Goal: Information Seeking & Learning: Learn about a topic

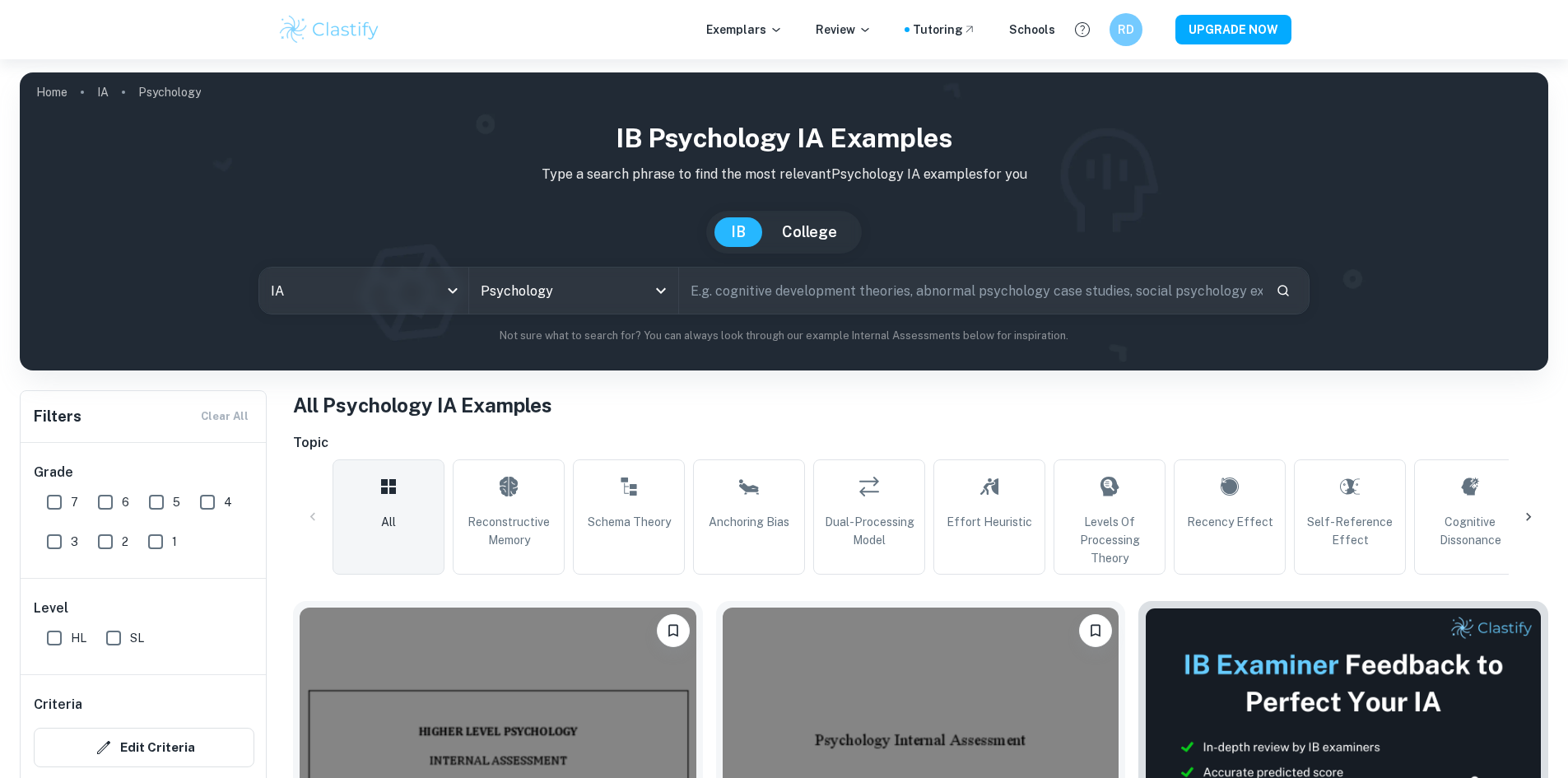
scroll to position [329, 0]
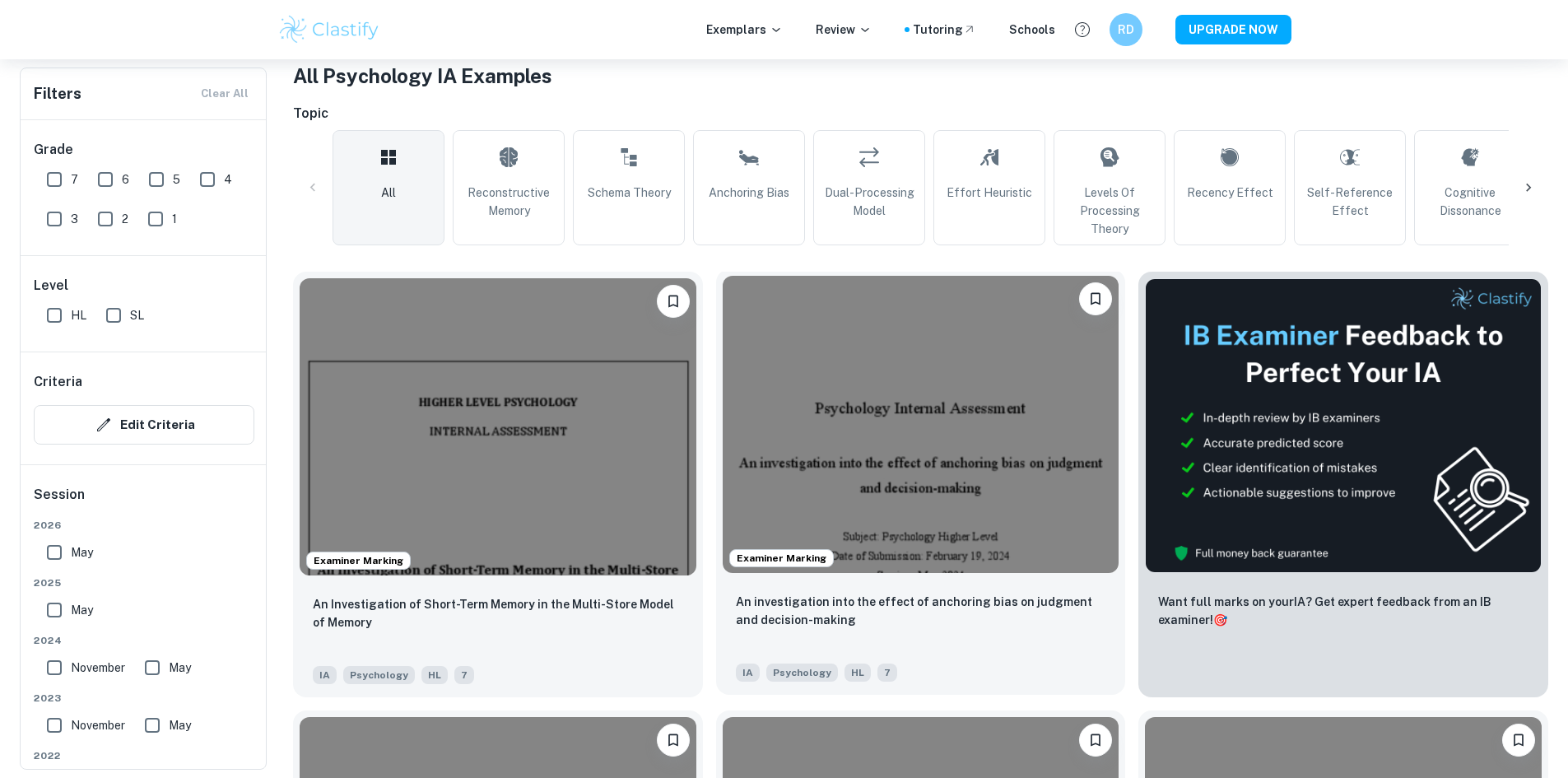
click at [723, 414] on img at bounding box center [921, 424] width 397 height 297
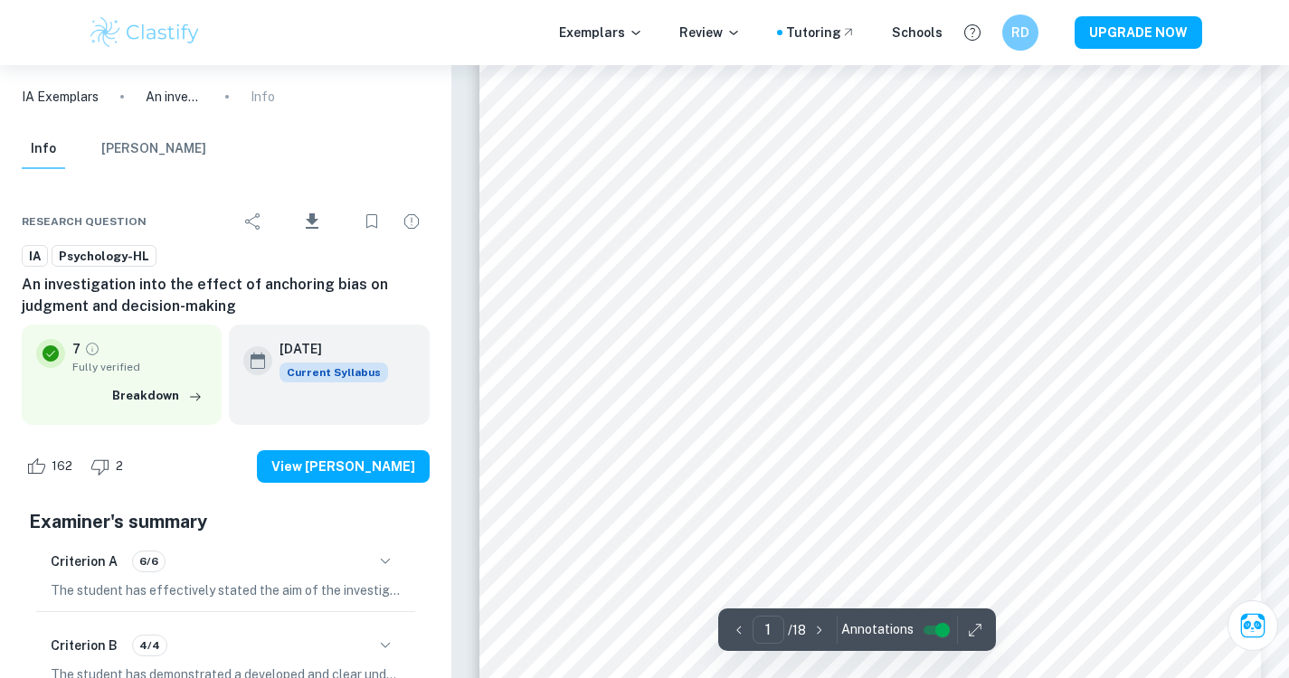
scroll to position [52, 0]
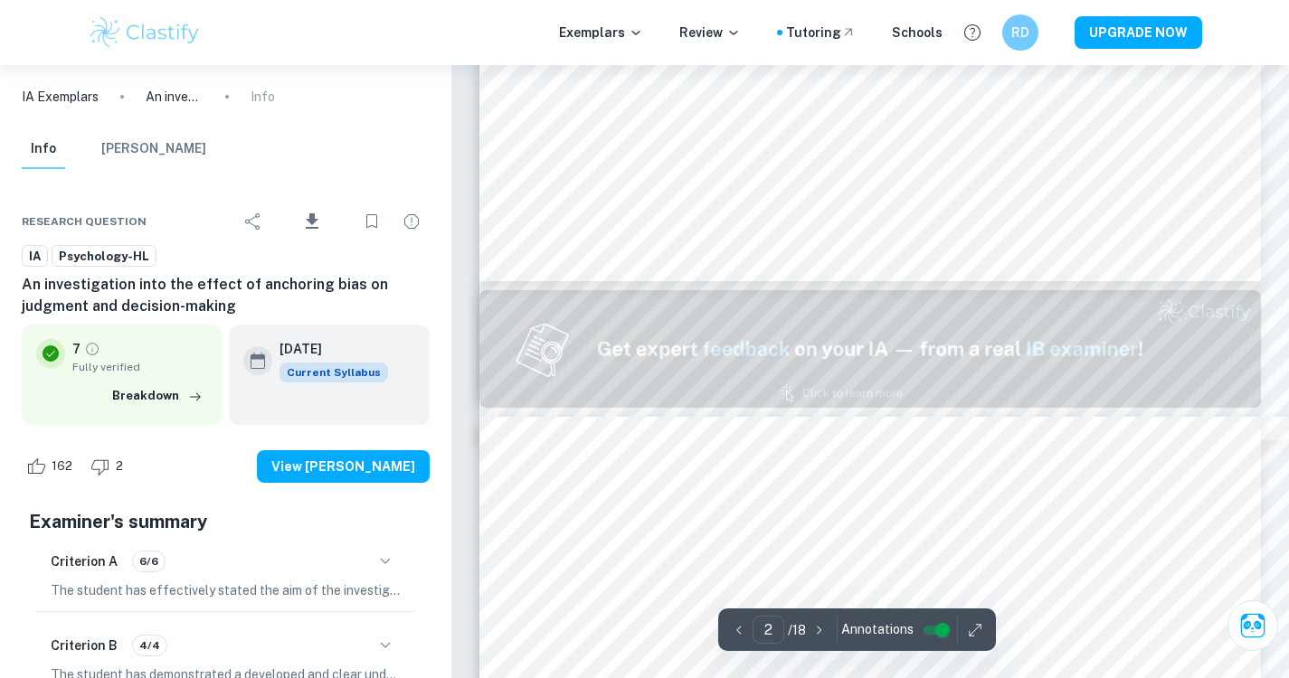
type input "1"
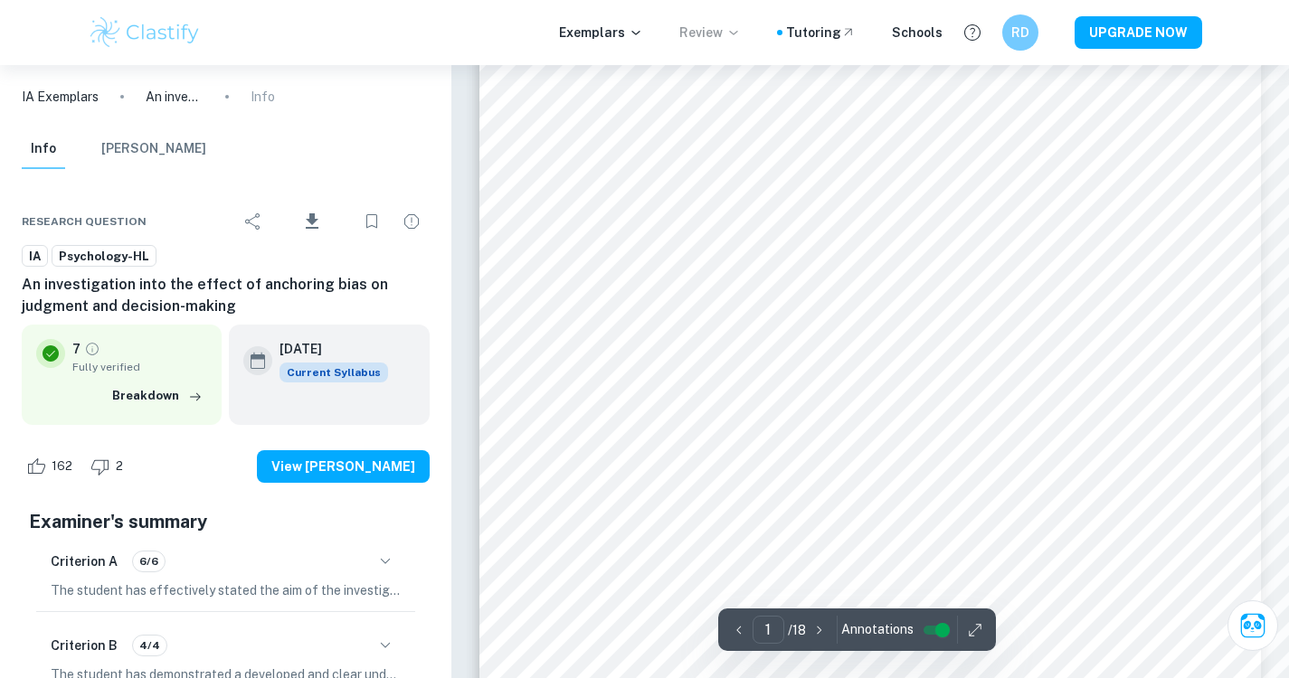
scroll to position [233, 0]
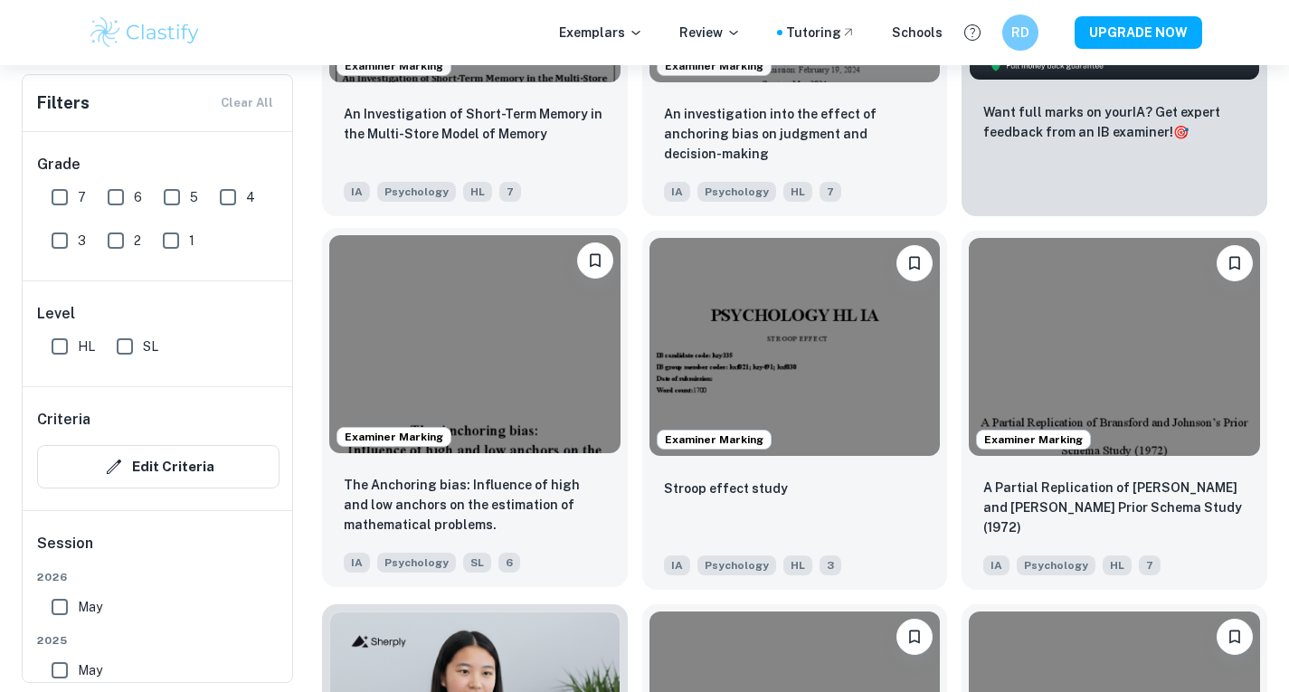
scroll to position [814, 0]
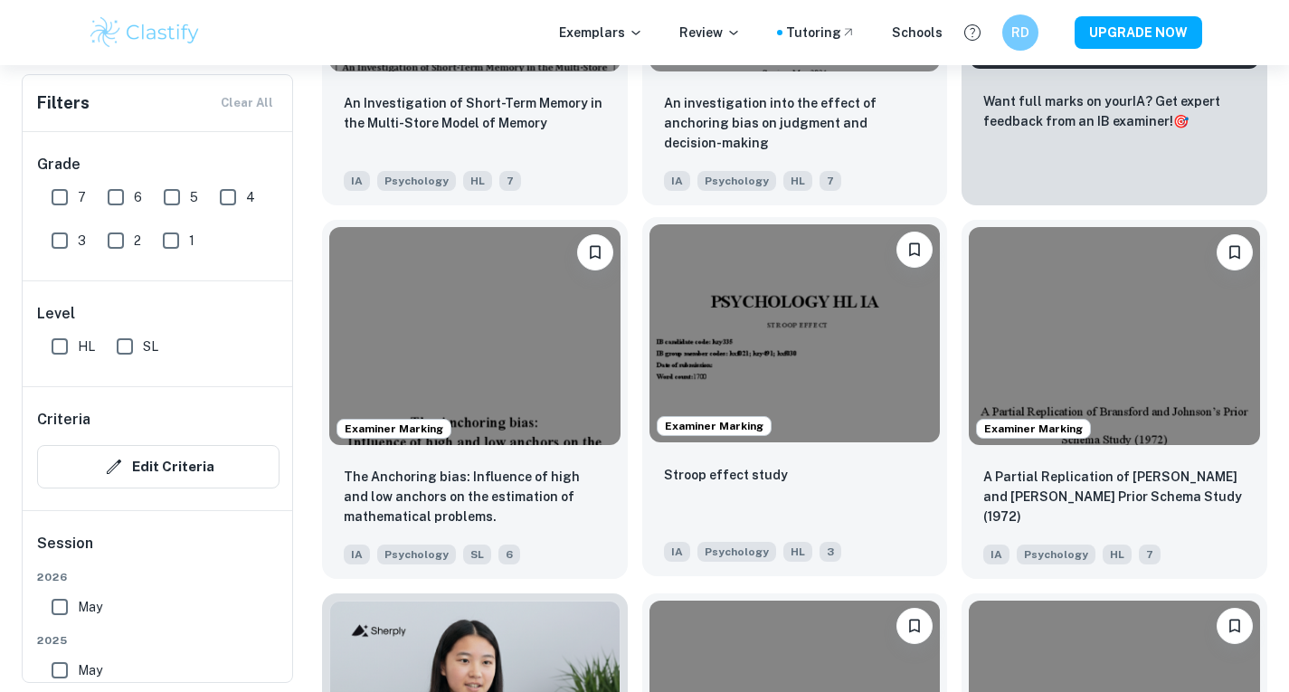
click at [840, 369] on img at bounding box center [794, 333] width 291 height 218
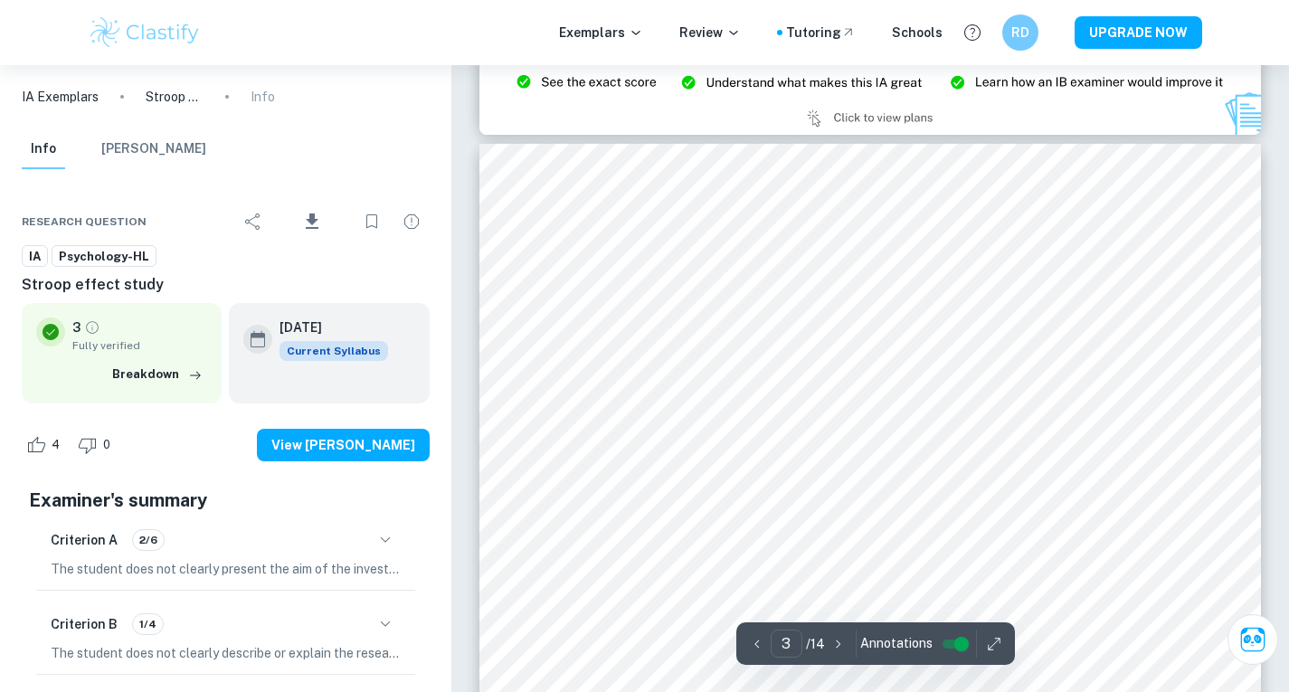
scroll to position [2442, 0]
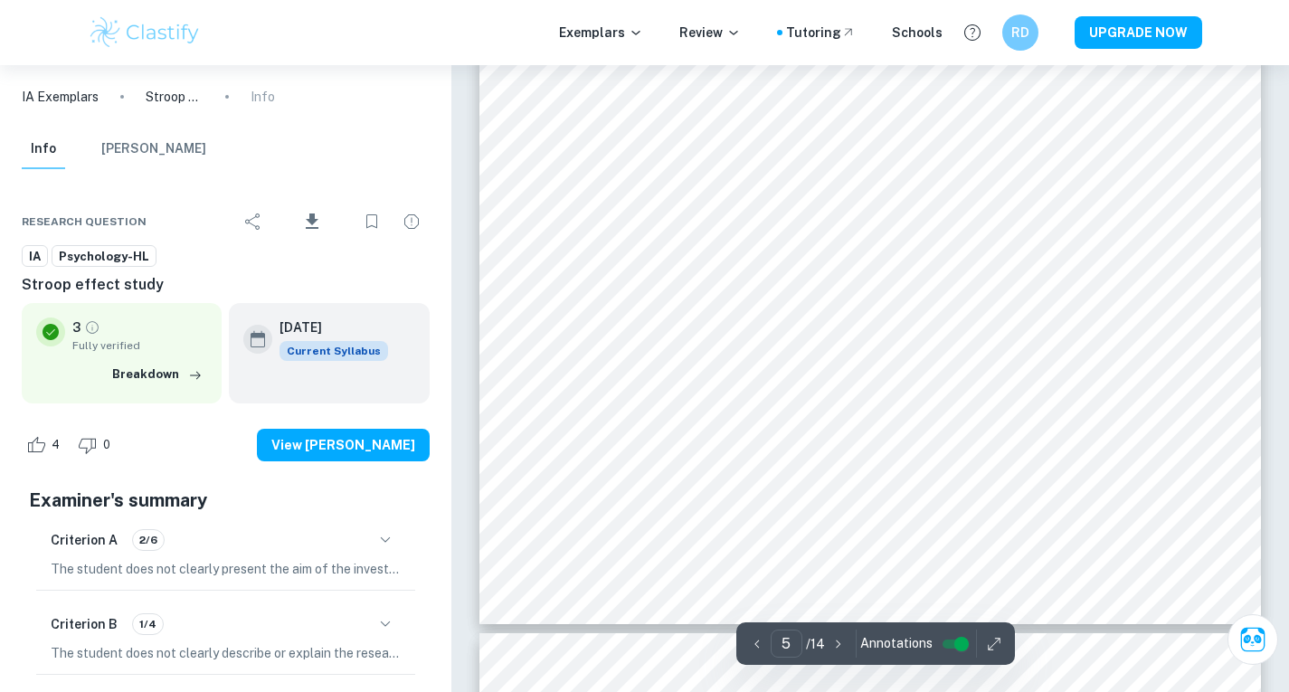
type input "6"
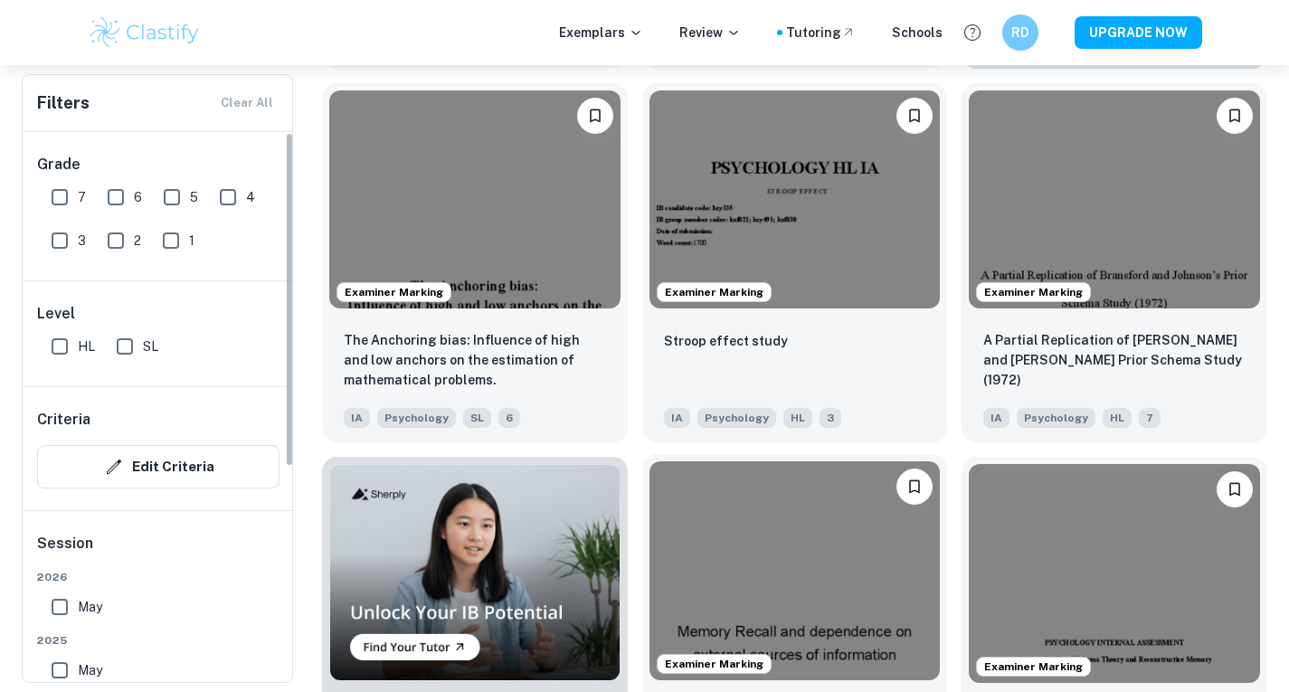
scroll to position [995, 0]
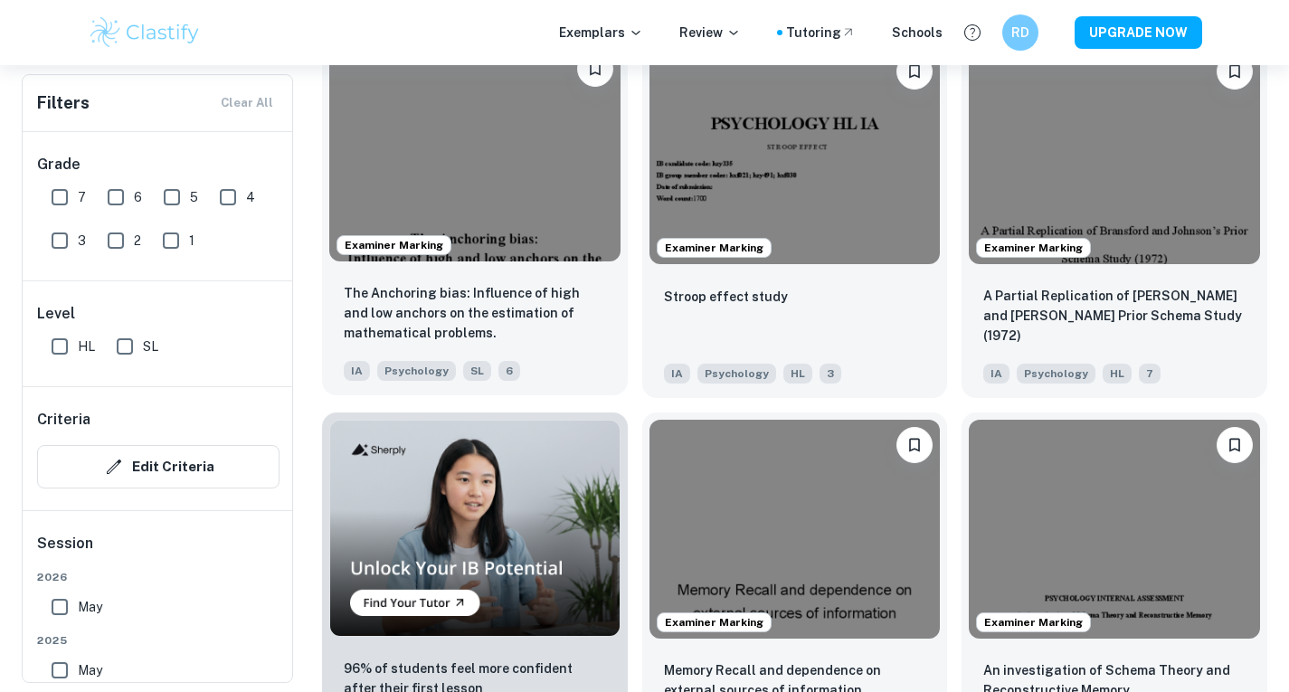
click at [487, 212] on img at bounding box center [474, 152] width 291 height 218
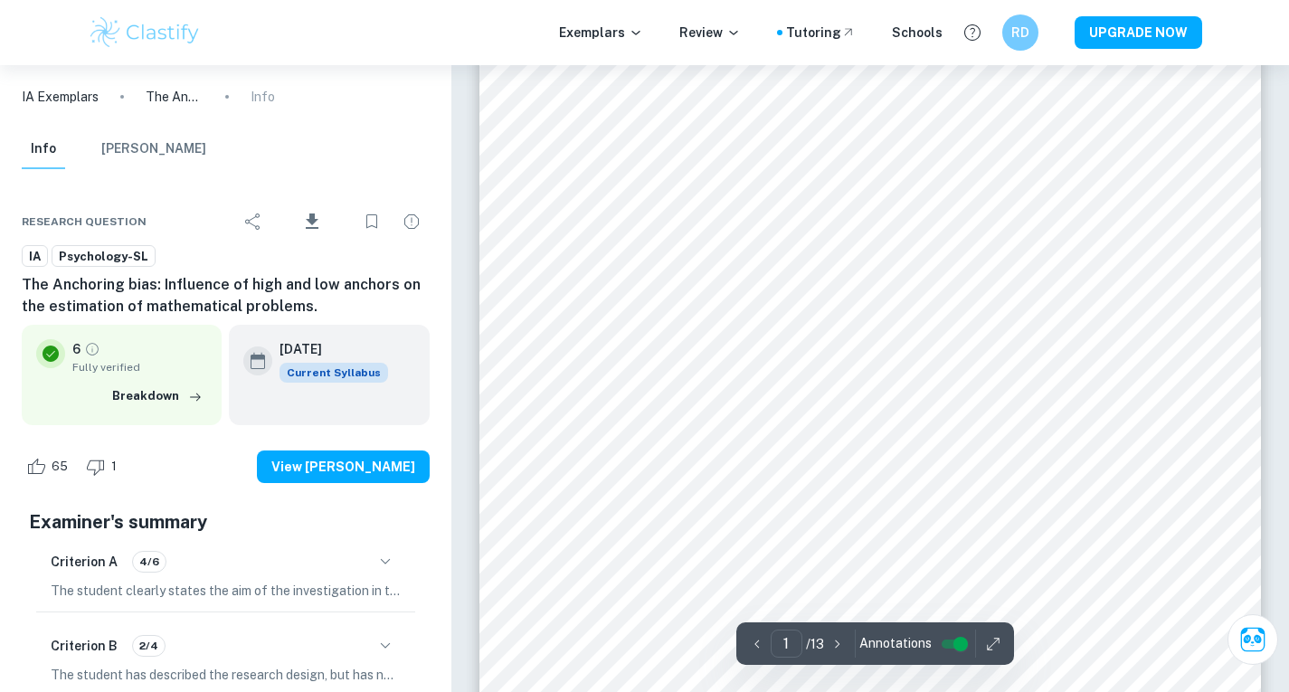
scroll to position [362, 0]
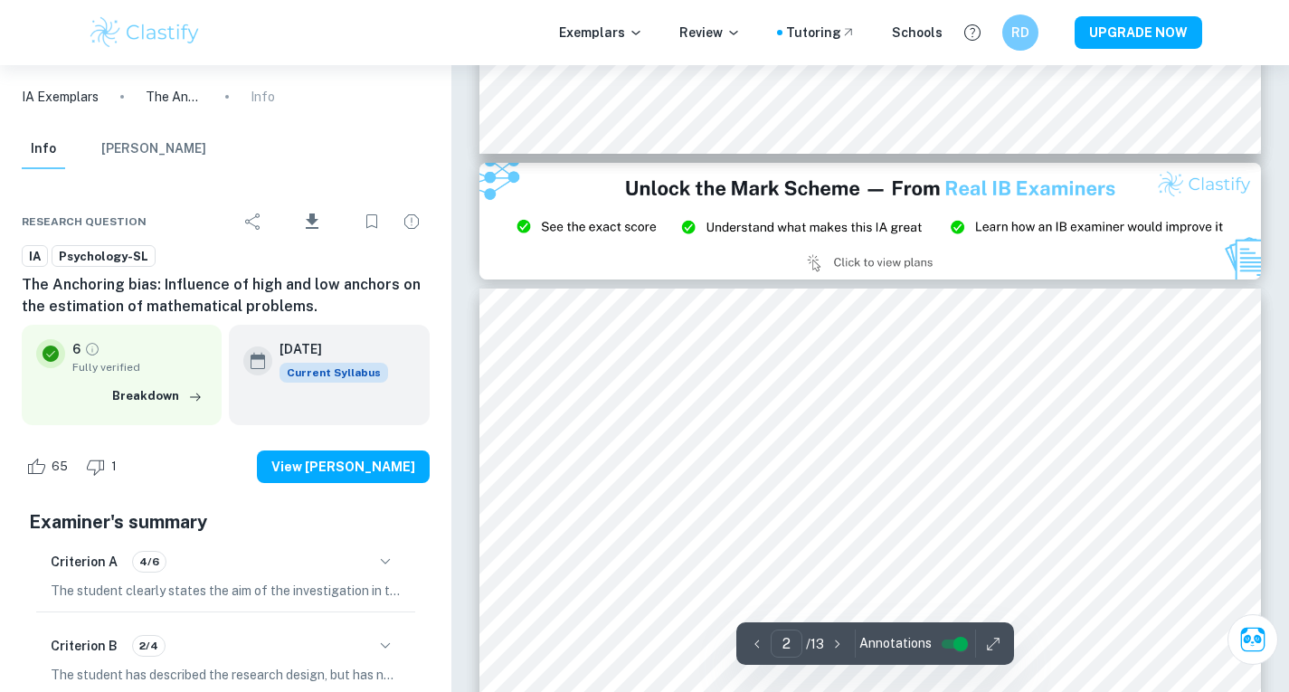
type input "3"
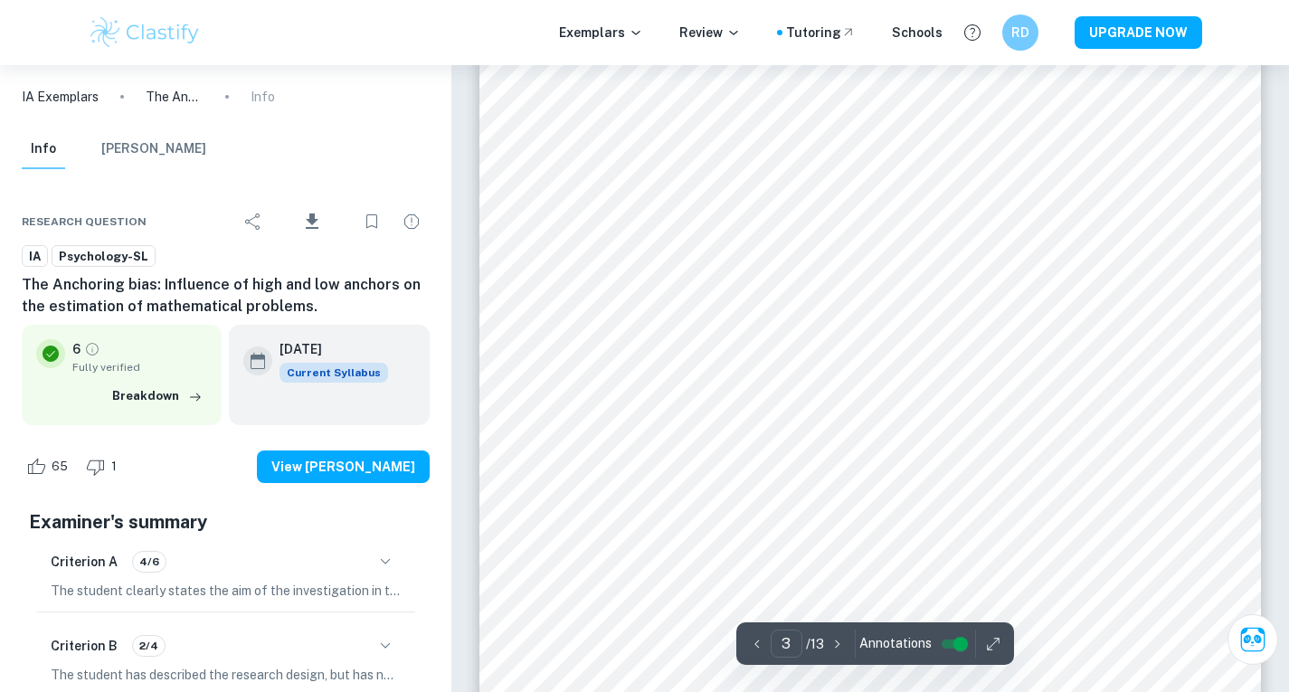
scroll to position [2622, 0]
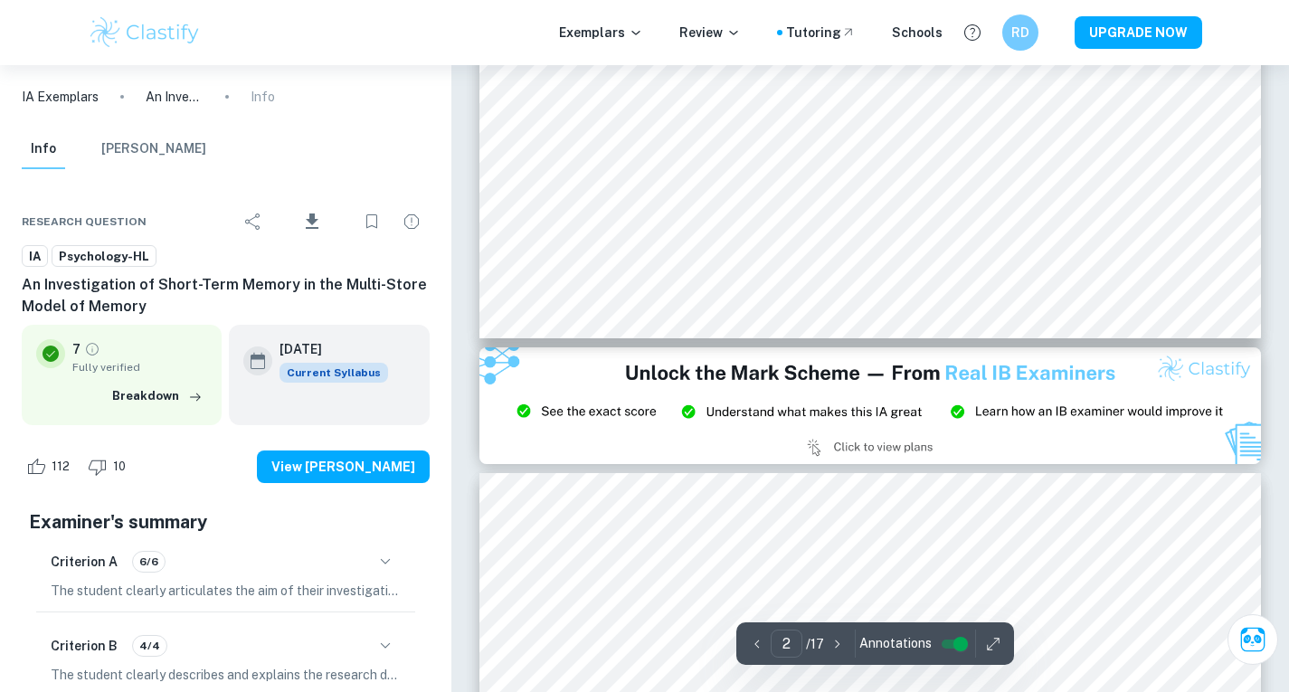
type input "3"
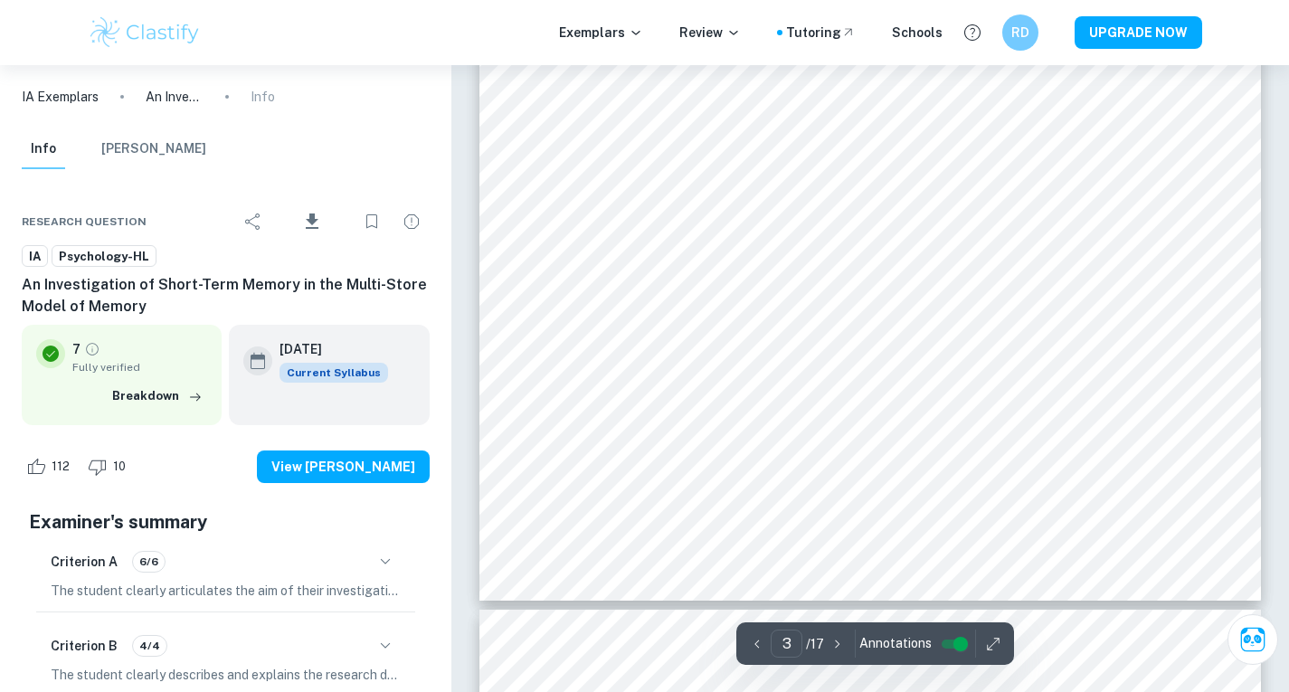
scroll to position [2803, 0]
